Goal: Information Seeking & Learning: Check status

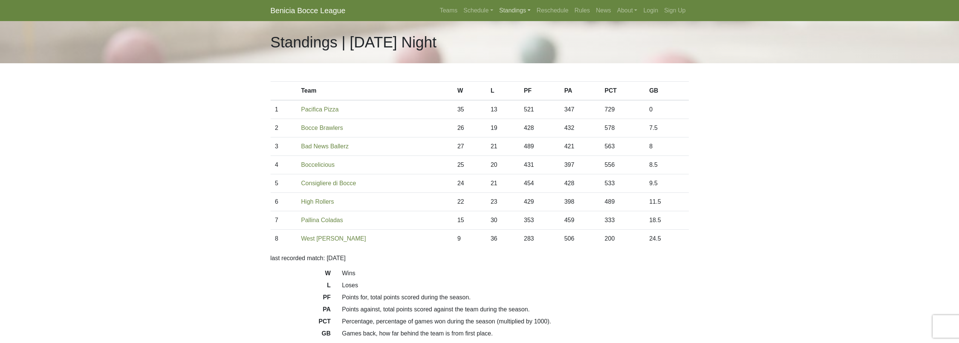
click at [508, 13] on link "Standings" at bounding box center [514, 10] width 37 height 15
click at [522, 74] on link "[DATE] Night" at bounding box center [527, 76] width 61 height 12
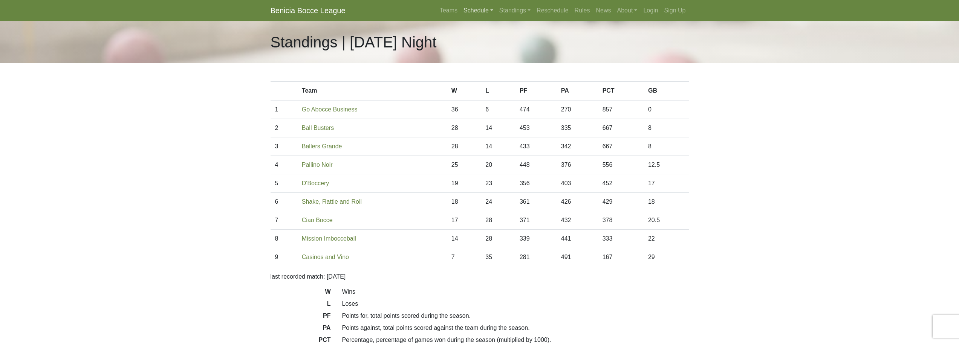
click at [472, 9] on link "Schedule" at bounding box center [479, 10] width 36 height 15
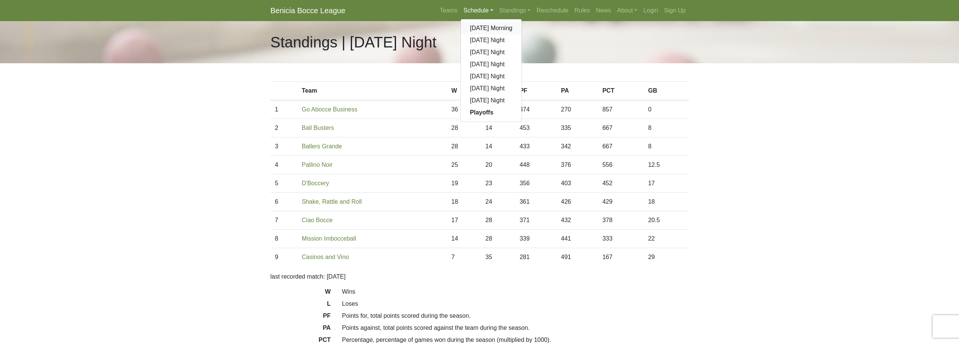
click at [481, 30] on link "[DATE] Morning" at bounding box center [491, 28] width 61 height 12
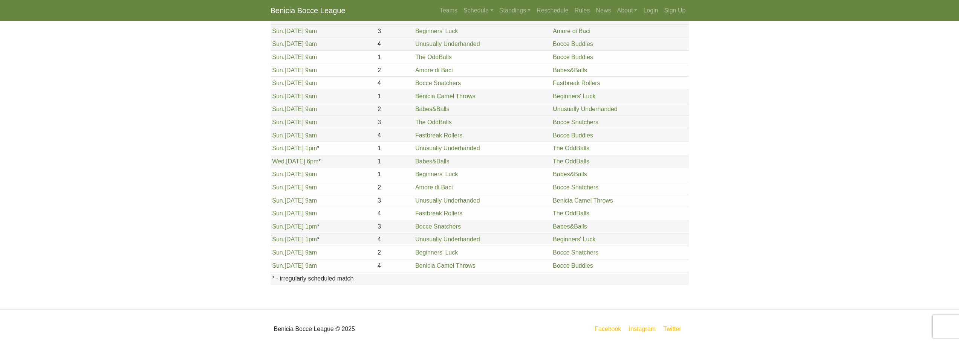
scroll to position [786, 0]
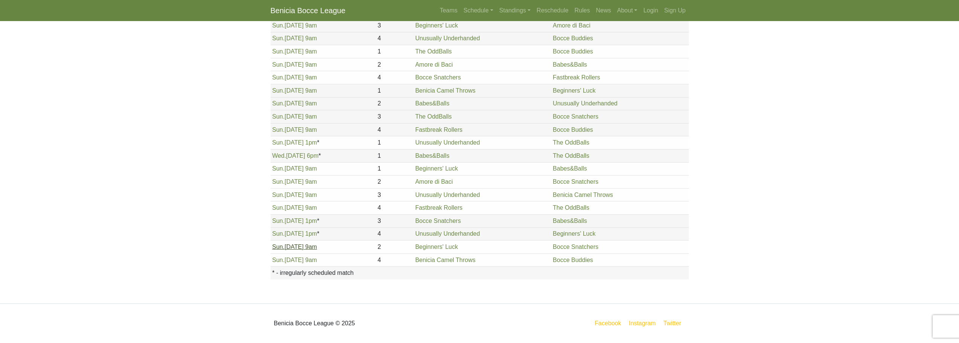
click at [307, 248] on link "Sun. 8/31, 9am" at bounding box center [294, 247] width 45 height 6
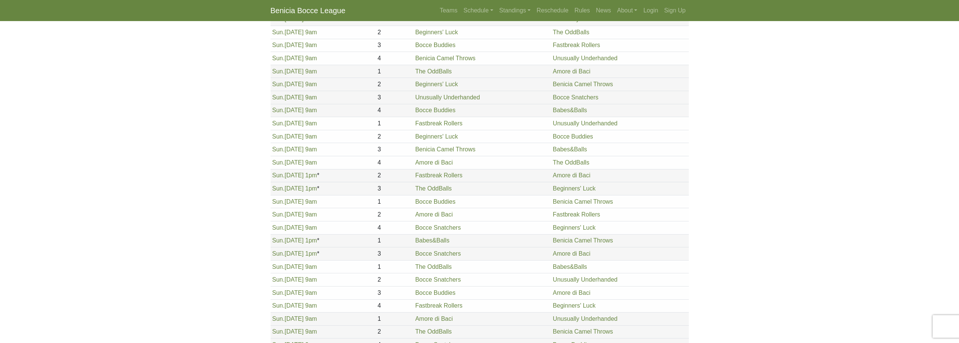
scroll to position [0, 0]
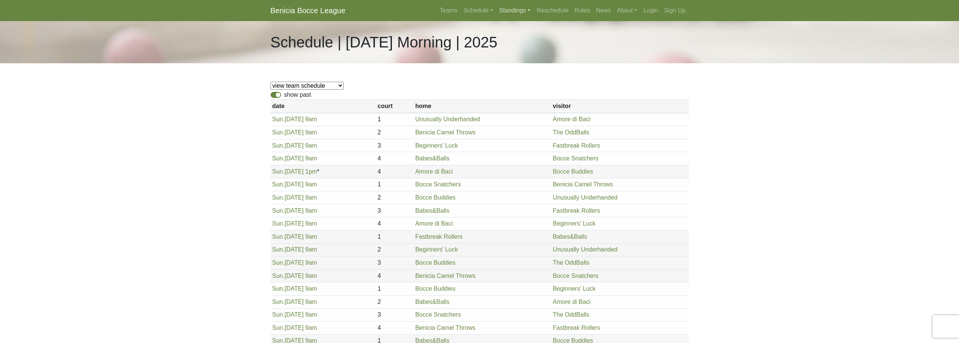
click at [509, 9] on link "Standings" at bounding box center [514, 10] width 37 height 15
click at [512, 41] on link "[DATE] Night" at bounding box center [527, 40] width 61 height 12
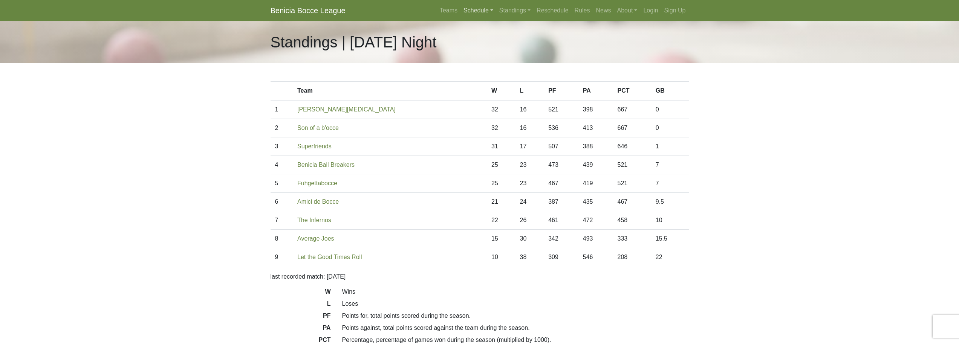
click at [473, 11] on link "Schedule" at bounding box center [479, 10] width 36 height 15
click at [482, 40] on link "[DATE] Night" at bounding box center [491, 40] width 61 height 12
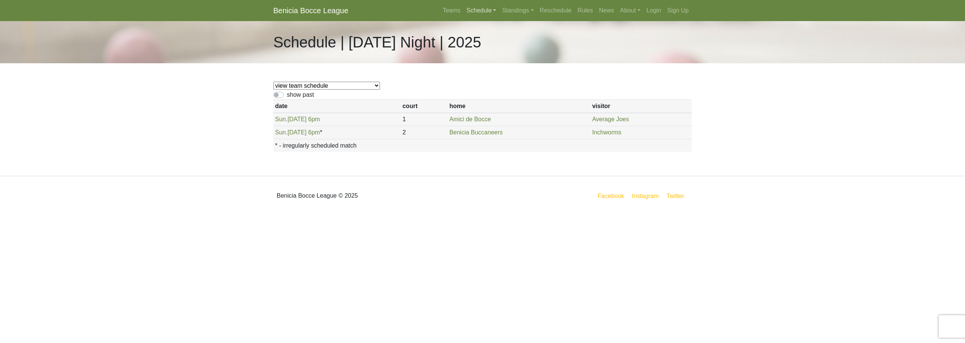
click at [493, 9] on link "Schedule" at bounding box center [482, 10] width 36 height 15
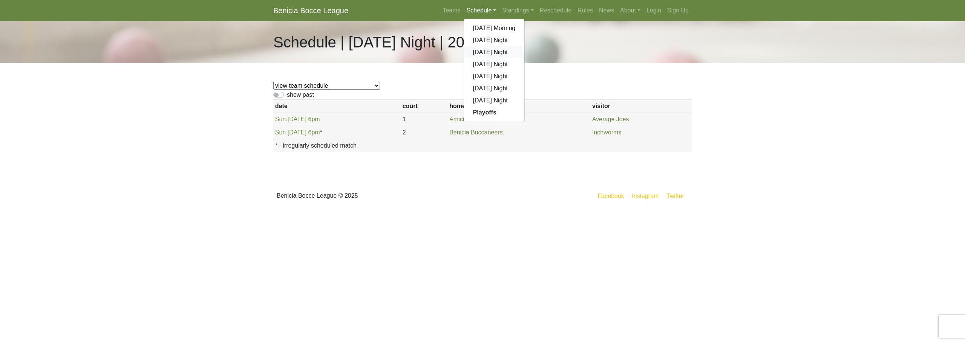
click at [490, 49] on link "[DATE] Night" at bounding box center [494, 52] width 61 height 12
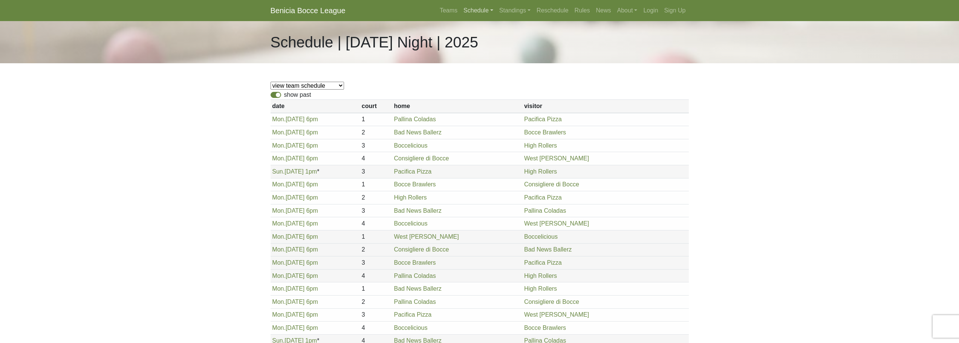
click at [473, 13] on link "Schedule" at bounding box center [479, 10] width 36 height 15
click at [476, 62] on link "[DATE] Night" at bounding box center [491, 64] width 61 height 12
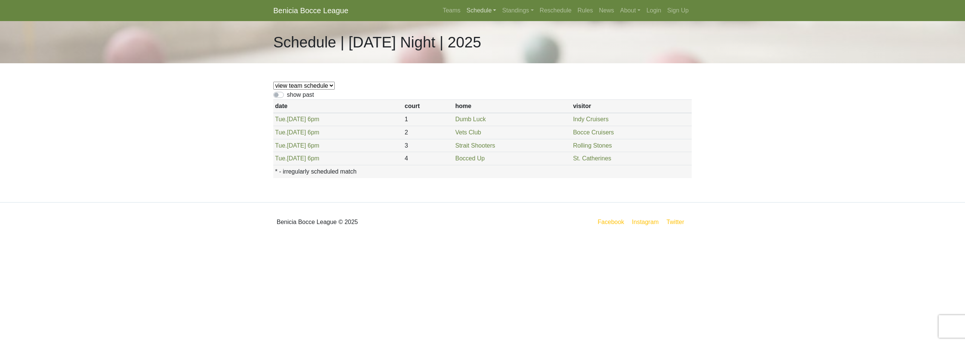
click at [484, 11] on link "Schedule" at bounding box center [482, 10] width 36 height 15
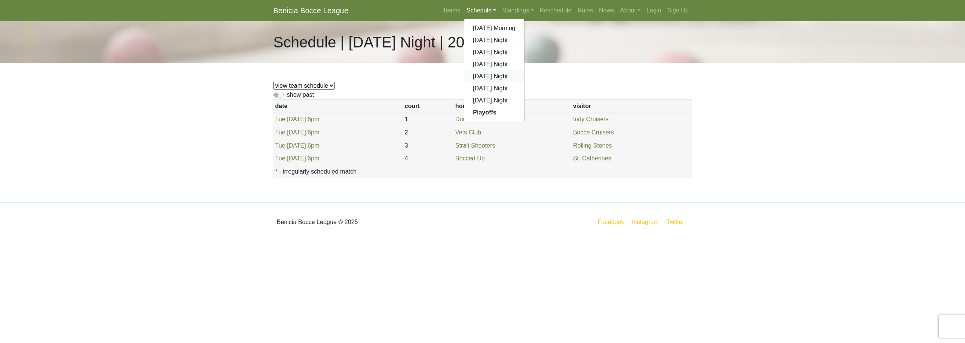
click at [483, 78] on link "[DATE] Night" at bounding box center [494, 76] width 61 height 12
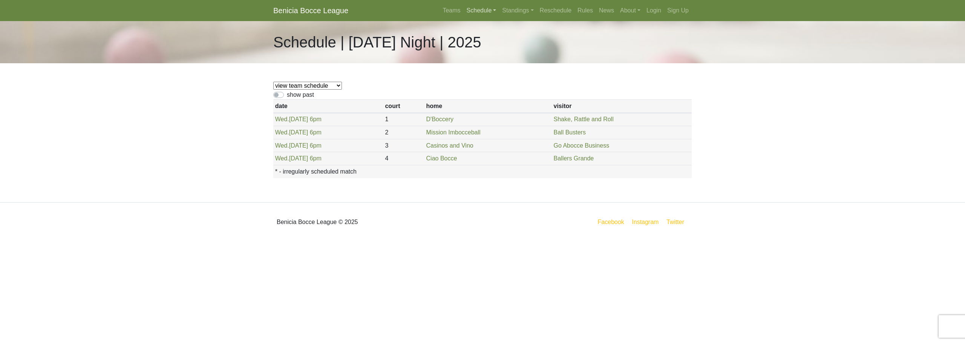
click at [471, 12] on link "Schedule" at bounding box center [482, 10] width 36 height 15
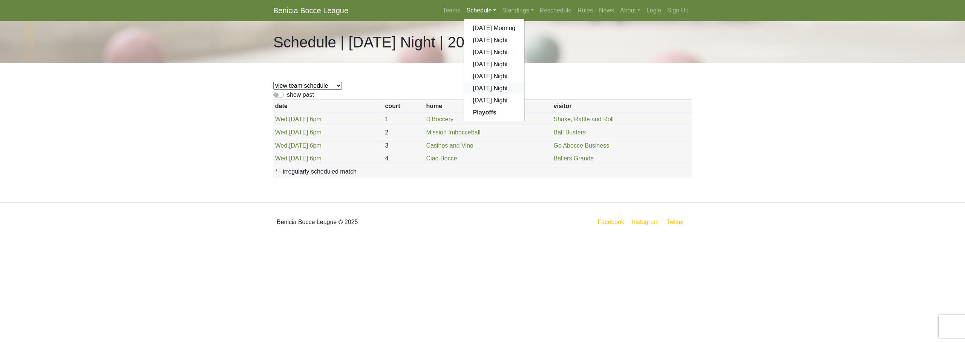
click at [488, 91] on link "[DATE] Night" at bounding box center [494, 89] width 61 height 12
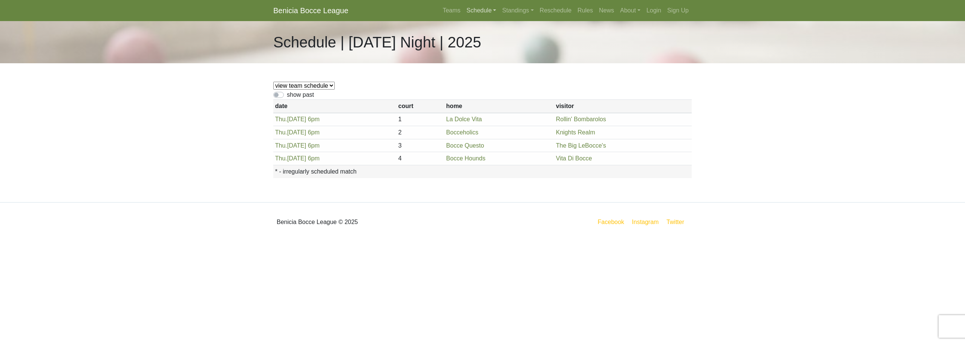
click at [479, 13] on link "Schedule" at bounding box center [482, 10] width 36 height 15
click at [490, 97] on link "[DATE] Night" at bounding box center [494, 101] width 61 height 12
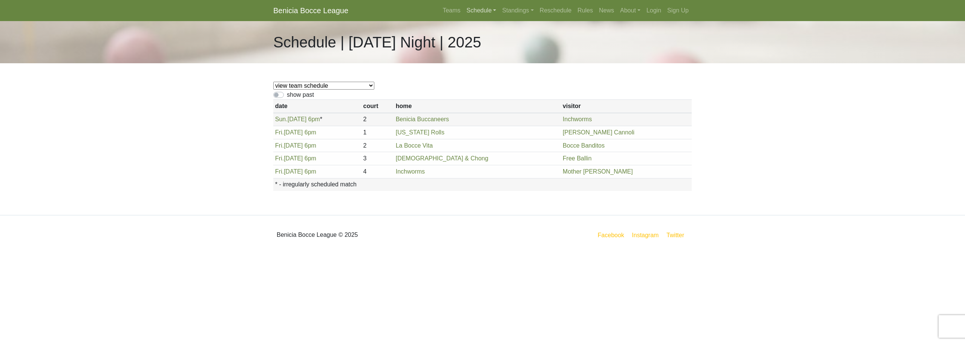
click at [490, 11] on link "Schedule" at bounding box center [482, 10] width 36 height 15
click at [481, 111] on strong "Playoffs" at bounding box center [484, 112] width 23 height 6
